Goal: Information Seeking & Learning: Learn about a topic

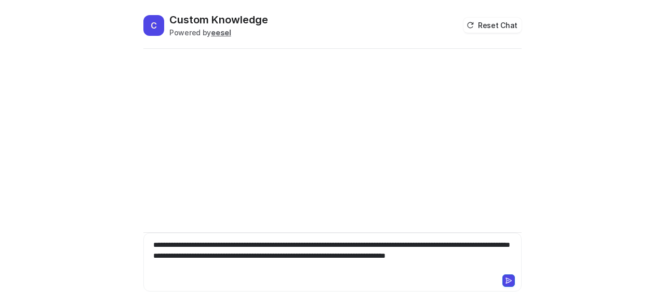
click at [511, 281] on icon at bounding box center [508, 280] width 7 height 7
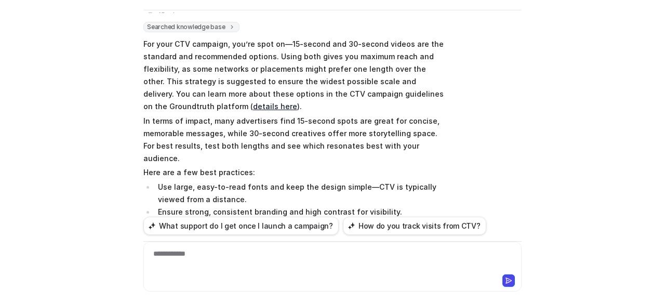
scroll to position [8605, 0]
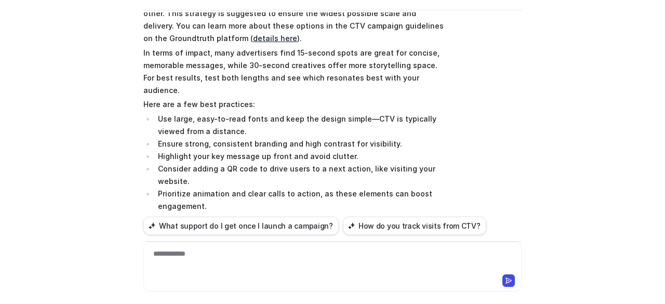
scroll to position [8553, 0]
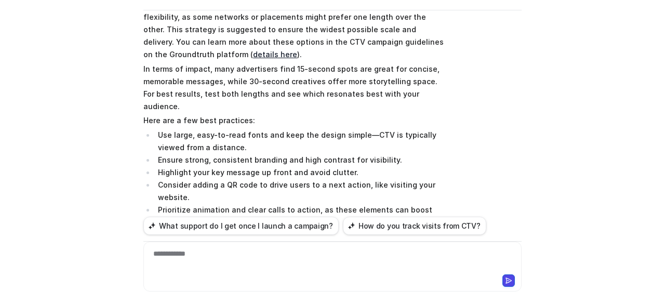
drag, startPoint x: 196, startPoint y: 178, endPoint x: 141, endPoint y: 112, distance: 86.3
copy p "For your CTV campaign, you’re spot on—15-second and 30-second videos are the st…"
drag, startPoint x: 389, startPoint y: 153, endPoint x: 444, endPoint y: 165, distance: 56.8
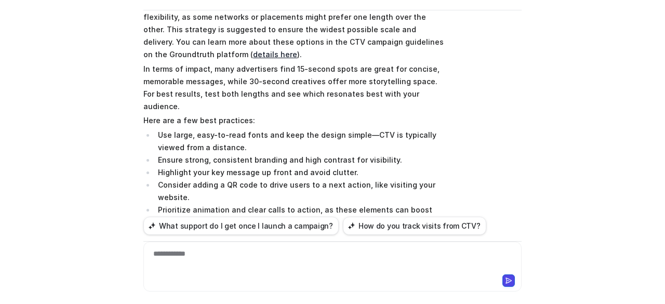
copy p "You can learn more about these options in the CTV campaign guidelines on the Gr…"
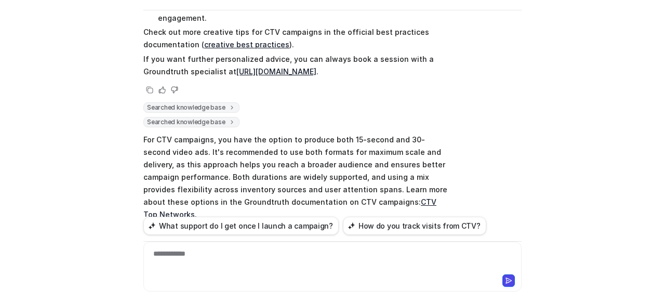
scroll to position [8761, 0]
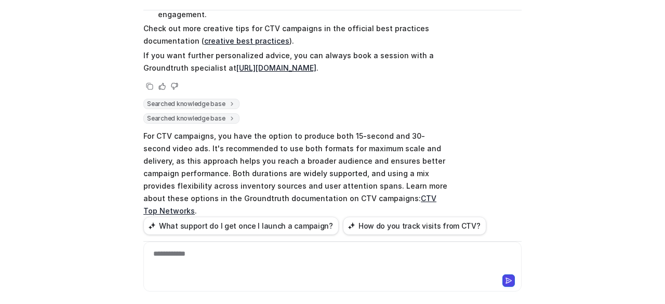
click at [216, 258] on div at bounding box center [333, 260] width 374 height 24
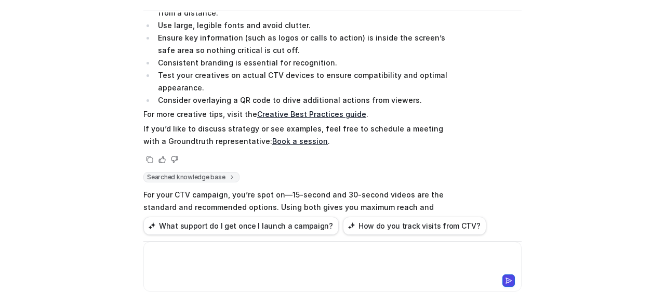
scroll to position [9052, 0]
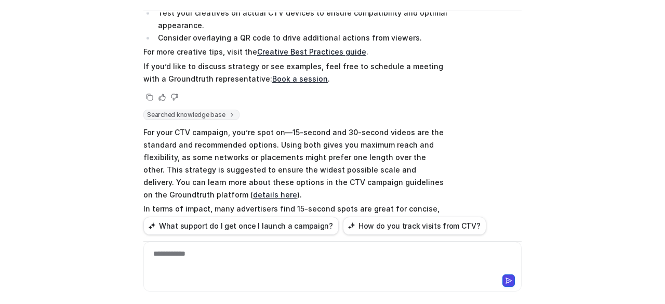
scroll to position [9064, 0]
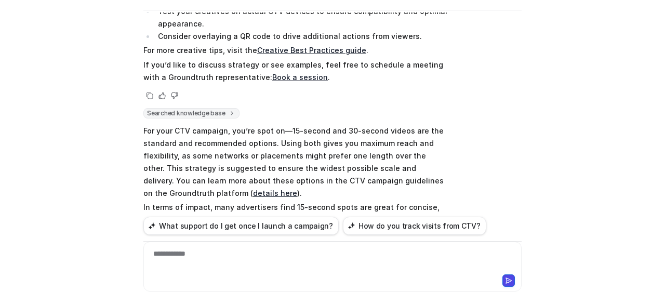
drag, startPoint x: 220, startPoint y: 129, endPoint x: 479, endPoint y: 143, distance: 258.6
copy p "Lo ips dolorsi amet c adipiscin elitseddo eiusmod tem inci ut laboree do magnaa…"
click at [380, 252] on div "**********" at bounding box center [333, 260] width 374 height 24
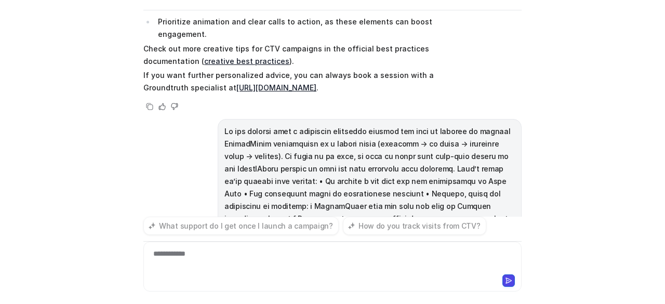
scroll to position [9407, 0]
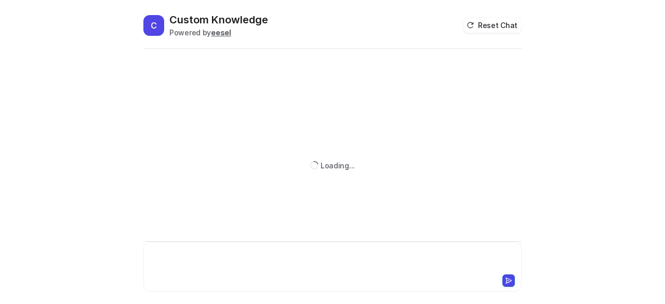
click at [227, 262] on div at bounding box center [332, 260] width 373 height 24
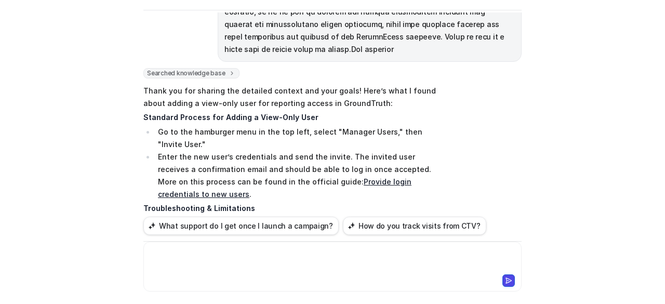
scroll to position [294, 0]
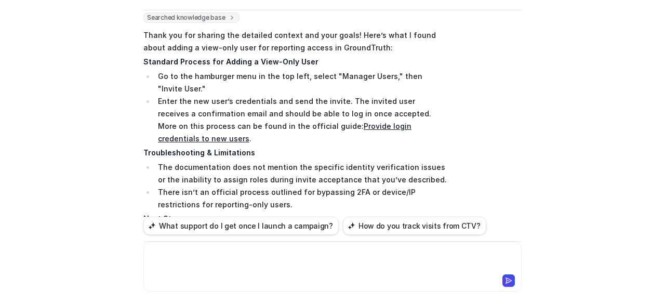
click at [324, 122] on link "Provide login credentials to new users" at bounding box center [285, 132] width 254 height 21
click at [283, 254] on div at bounding box center [333, 260] width 374 height 24
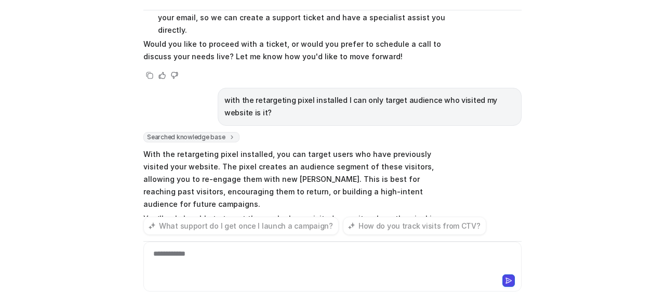
scroll to position [572, 0]
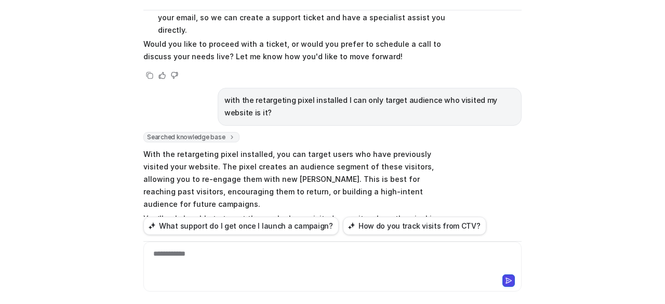
click at [266, 261] on div "**********" at bounding box center [333, 260] width 374 height 24
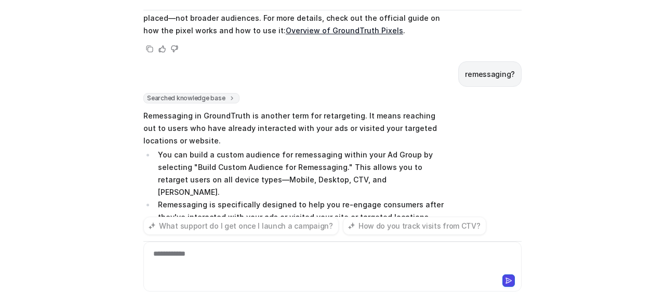
scroll to position [787, 0]
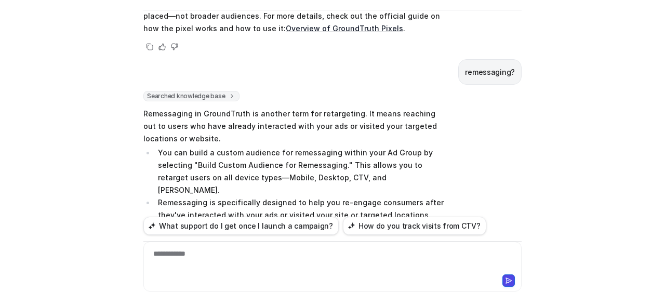
click at [0, 187] on div "C Custom Knowledge Powered by eesel Reset Chat Searched knowledge base search_q…" at bounding box center [332, 152] width 665 height 304
click at [279, 271] on div at bounding box center [333, 260] width 374 height 24
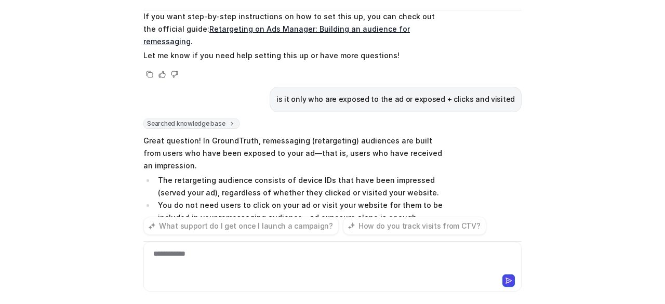
scroll to position [989, 0]
